Goal: Communication & Community: Share content

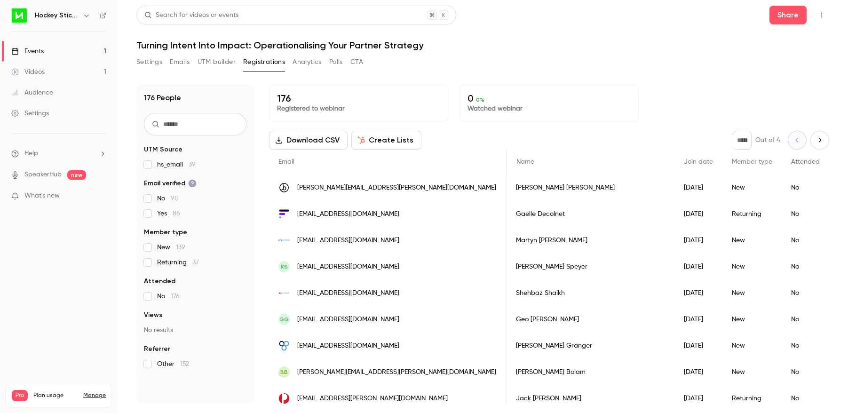
scroll to position [0, 0]
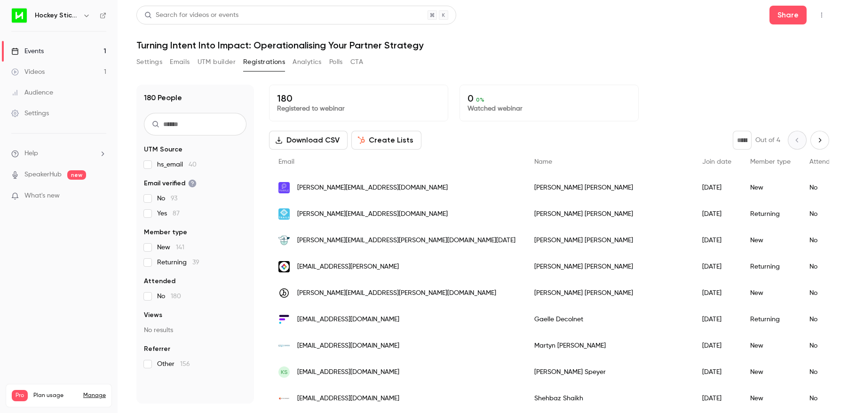
drag, startPoint x: 602, startPoint y: 45, endPoint x: 597, endPoint y: 44, distance: 4.7
click at [601, 45] on h1 "Turning Intent Into Impact: Operationalising Your Partner Strategy" at bounding box center [482, 44] width 693 height 11
click at [821, 17] on icon "button" at bounding box center [822, 15] width 8 height 7
click at [759, 66] on div "Enter Studio" at bounding box center [785, 63] width 74 height 9
click at [821, 16] on icon "button" at bounding box center [822, 15] width 8 height 7
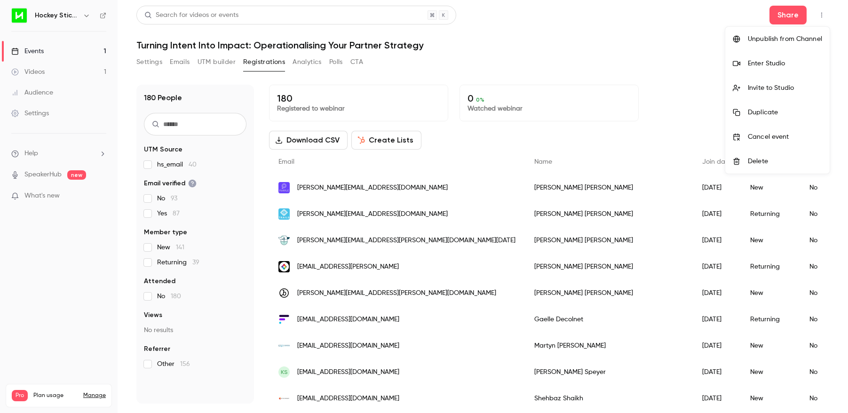
click at [764, 63] on div "Enter Studio" at bounding box center [785, 63] width 74 height 9
click at [825, 17] on button "button" at bounding box center [821, 15] width 15 height 15
click at [804, 86] on div "Invite to Studio" at bounding box center [785, 87] width 74 height 9
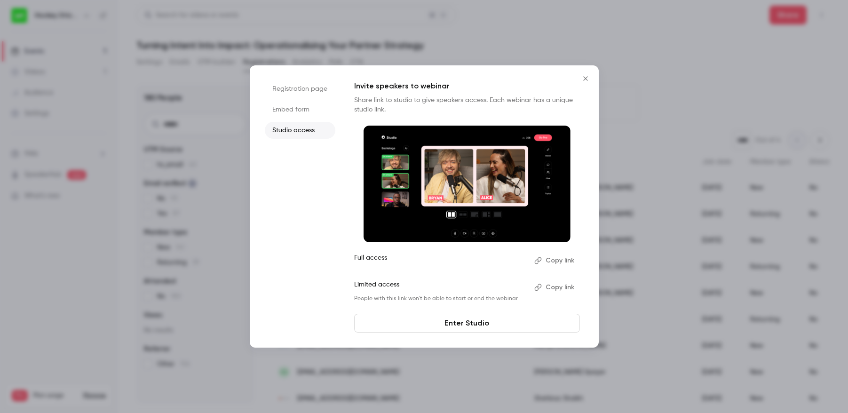
click at [564, 259] on button "Copy link" at bounding box center [554, 260] width 49 height 15
click at [587, 79] on icon "Close" at bounding box center [585, 79] width 11 height 8
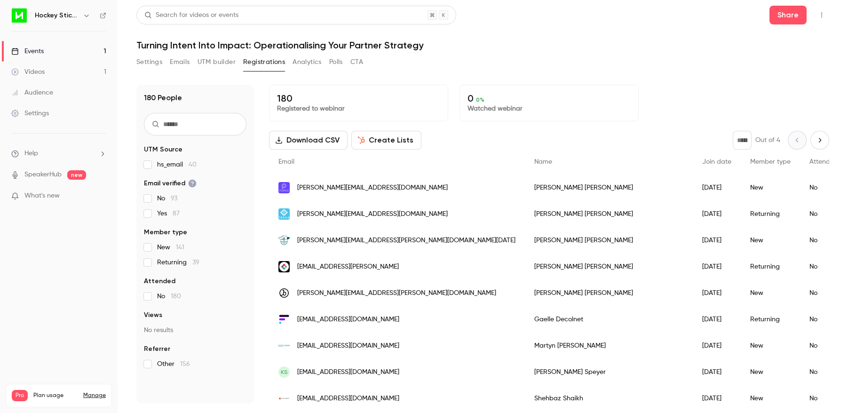
click at [822, 15] on icon "button" at bounding box center [822, 15] width 8 height 7
click at [776, 65] on div "Enter Studio" at bounding box center [785, 63] width 74 height 9
